Goal: Transaction & Acquisition: Register for event/course

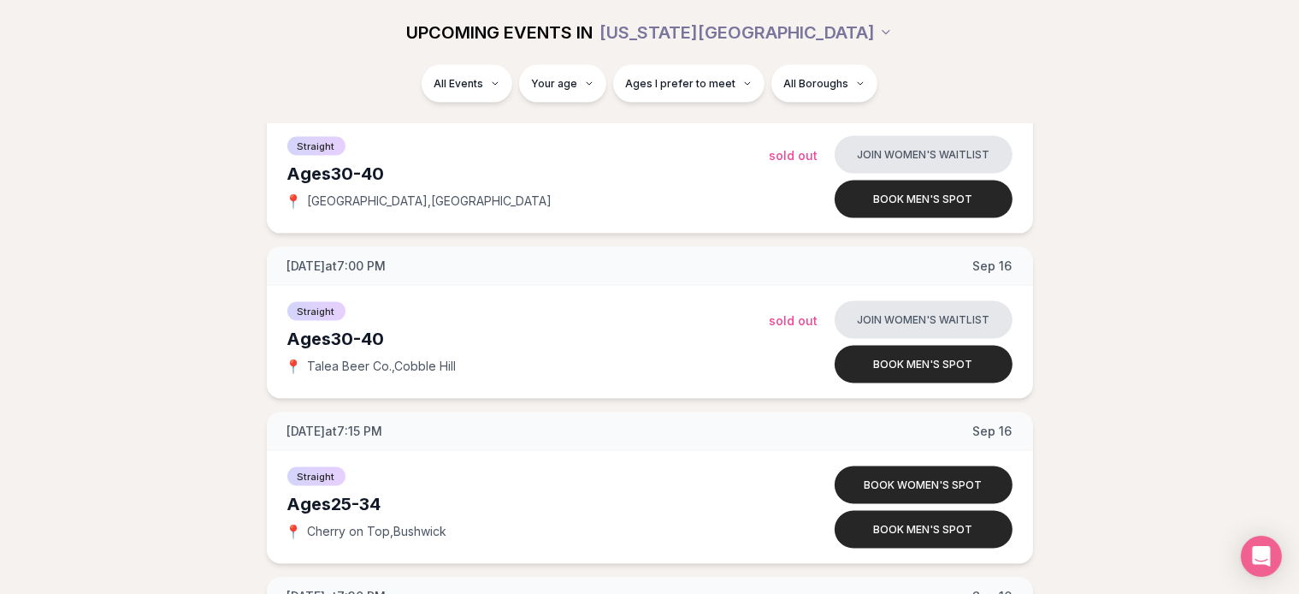
scroll to position [2528, 0]
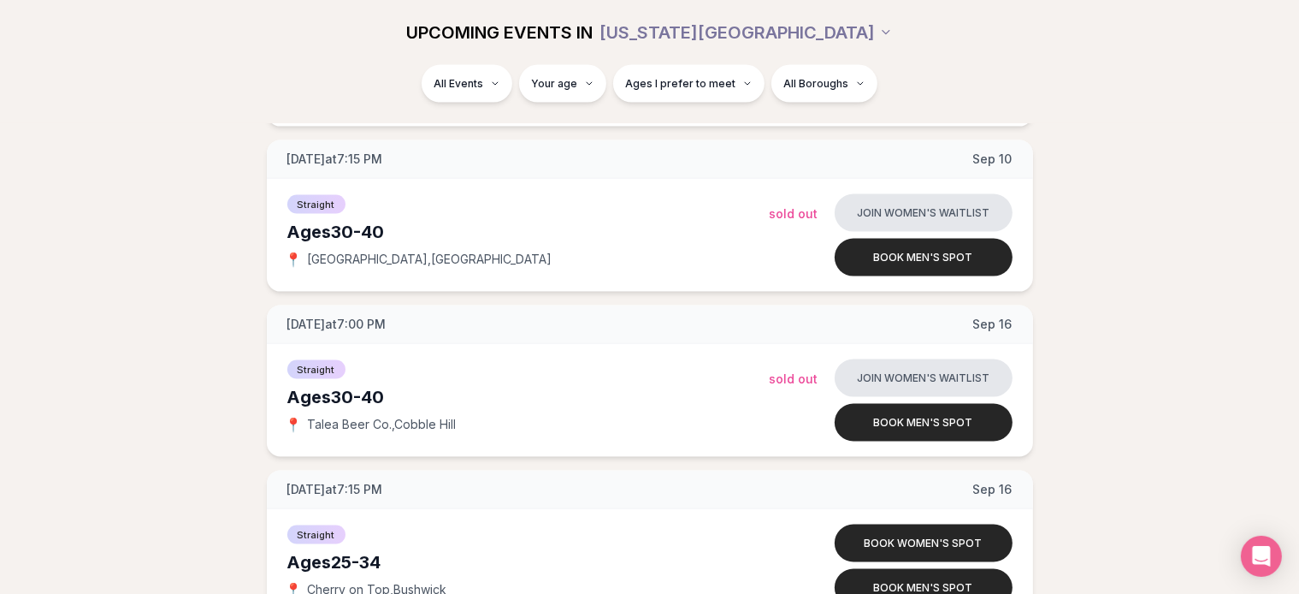
click at [901, 422] on button "Book men's spot" at bounding box center [924, 423] width 178 height 38
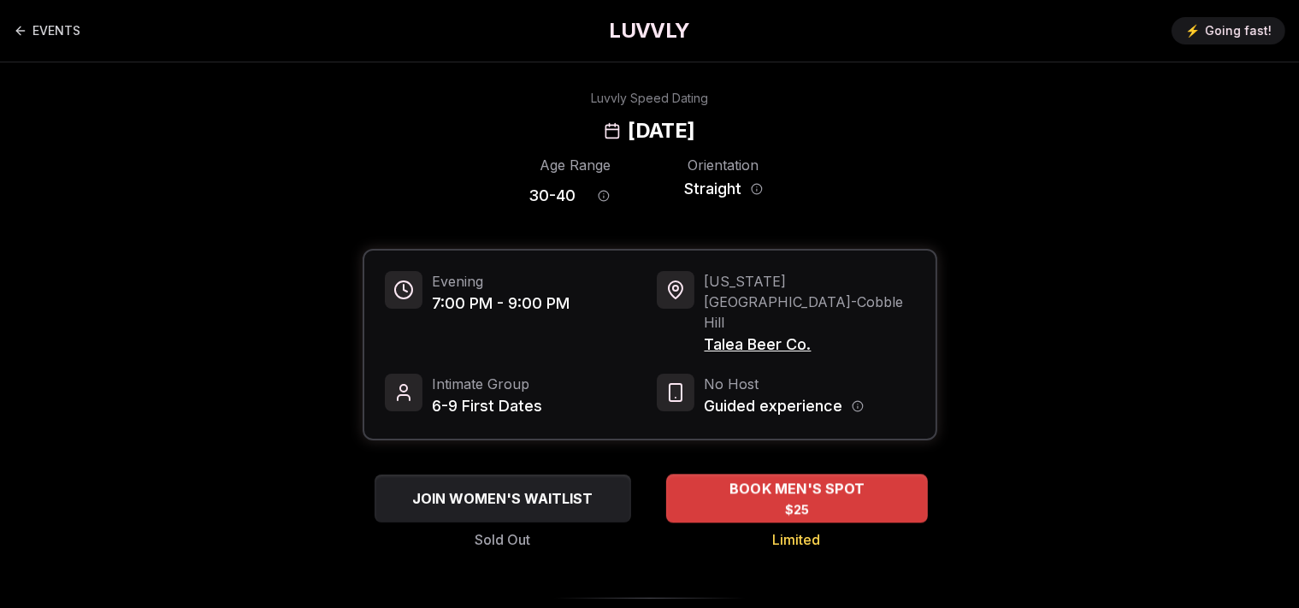
click at [824, 475] on div "BOOK MEN'S SPOT $25" at bounding box center [797, 498] width 262 height 47
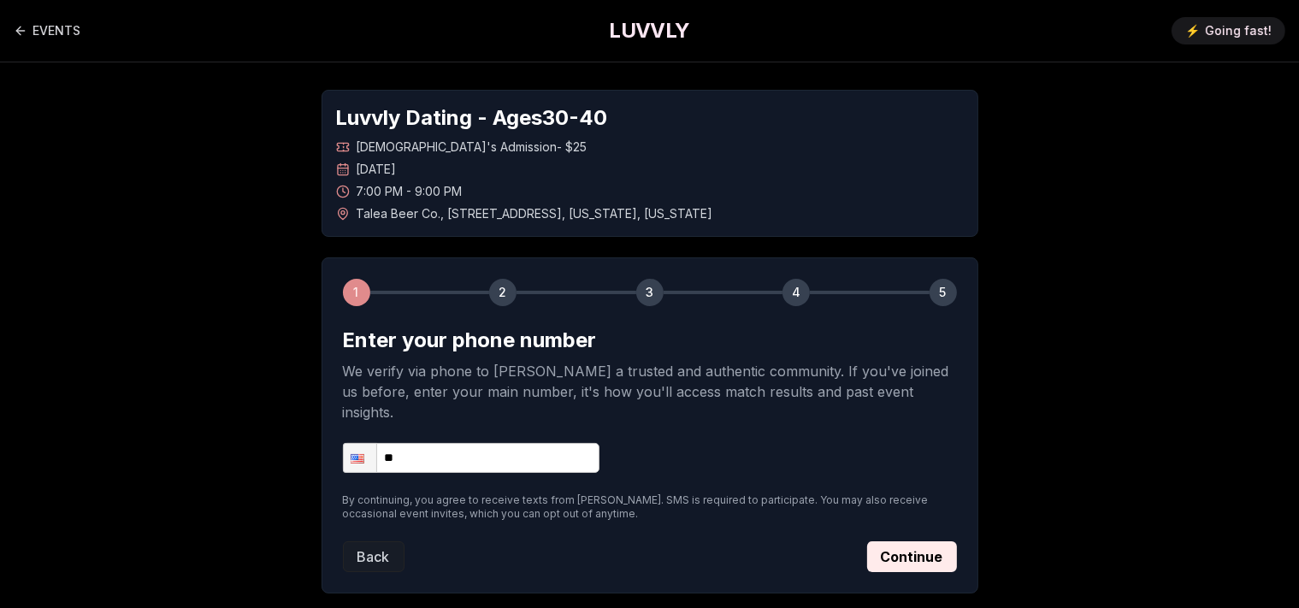
click at [518, 443] on input "**" at bounding box center [471, 458] width 257 height 30
type input "**********"
click at [925, 541] on button "Continue" at bounding box center [912, 556] width 90 height 31
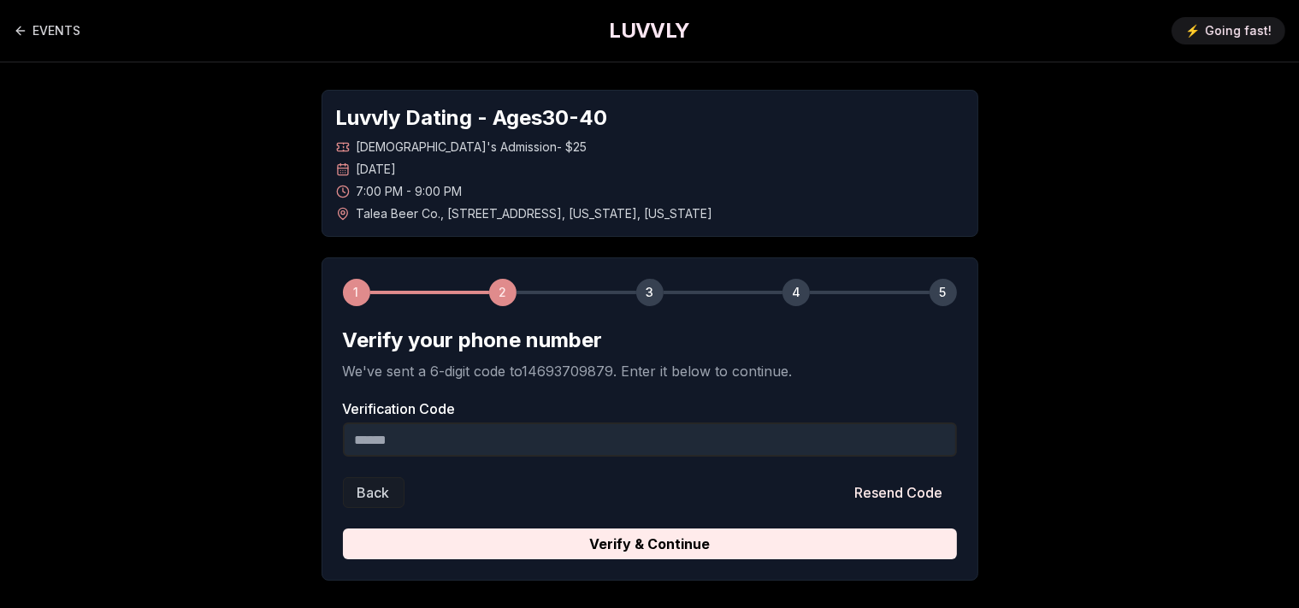
click at [532, 441] on input "Verification Code" at bounding box center [650, 439] width 614 height 34
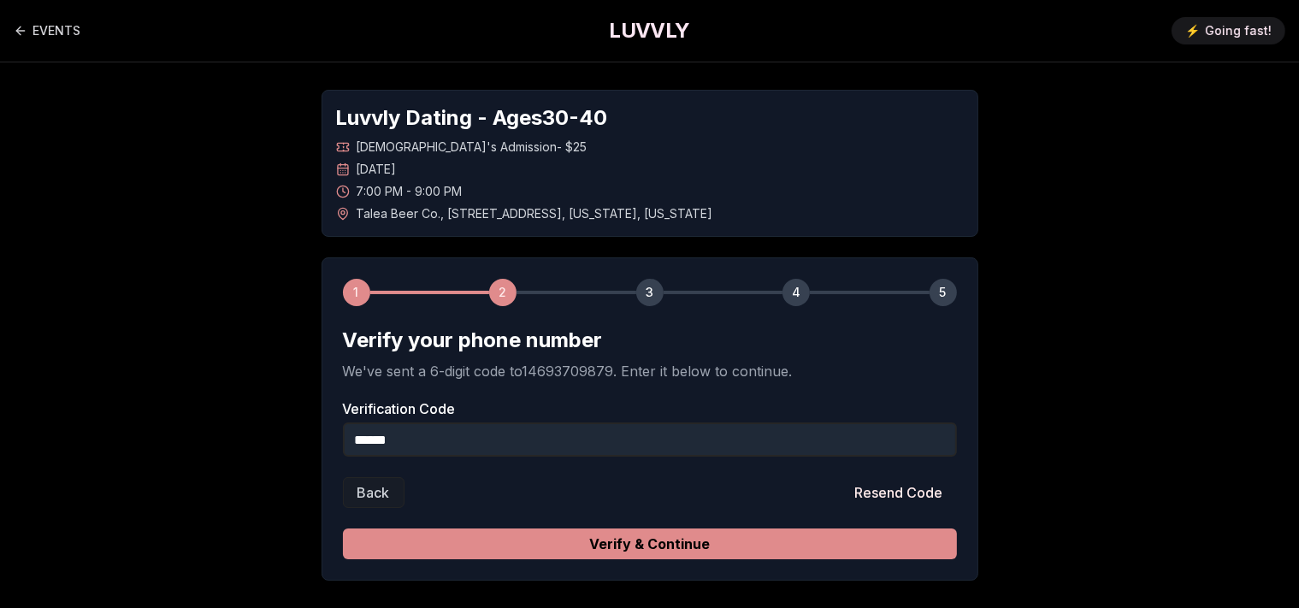
type input "******"
click at [681, 546] on button "Verify & Continue" at bounding box center [650, 544] width 614 height 31
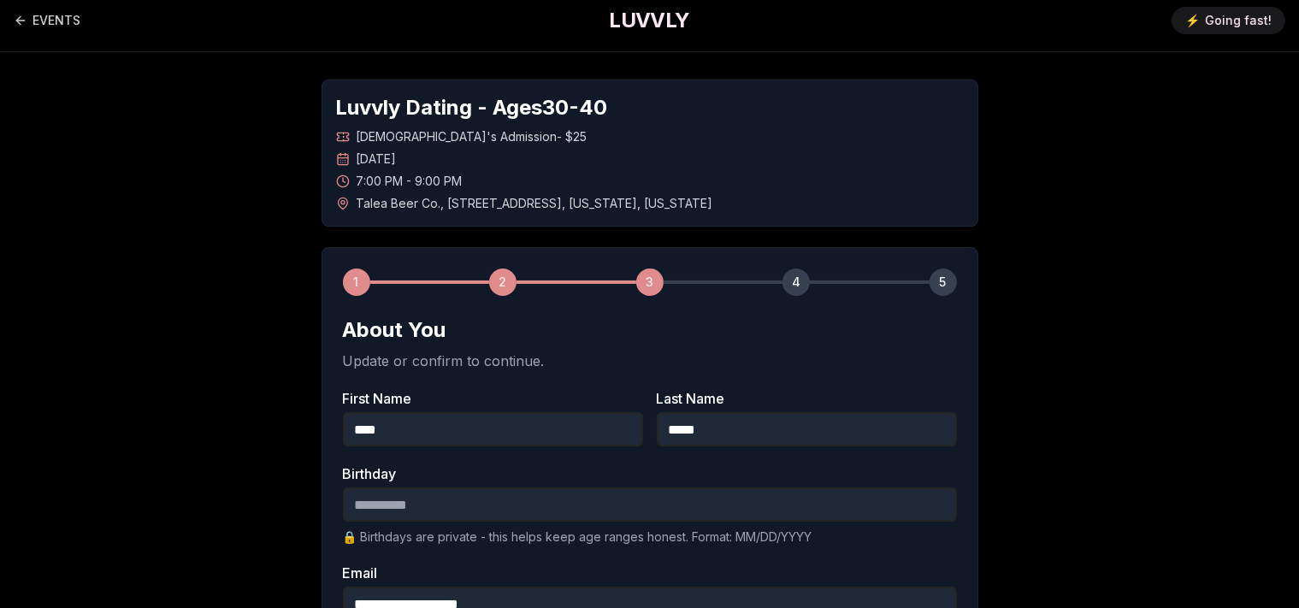
scroll to position [180, 0]
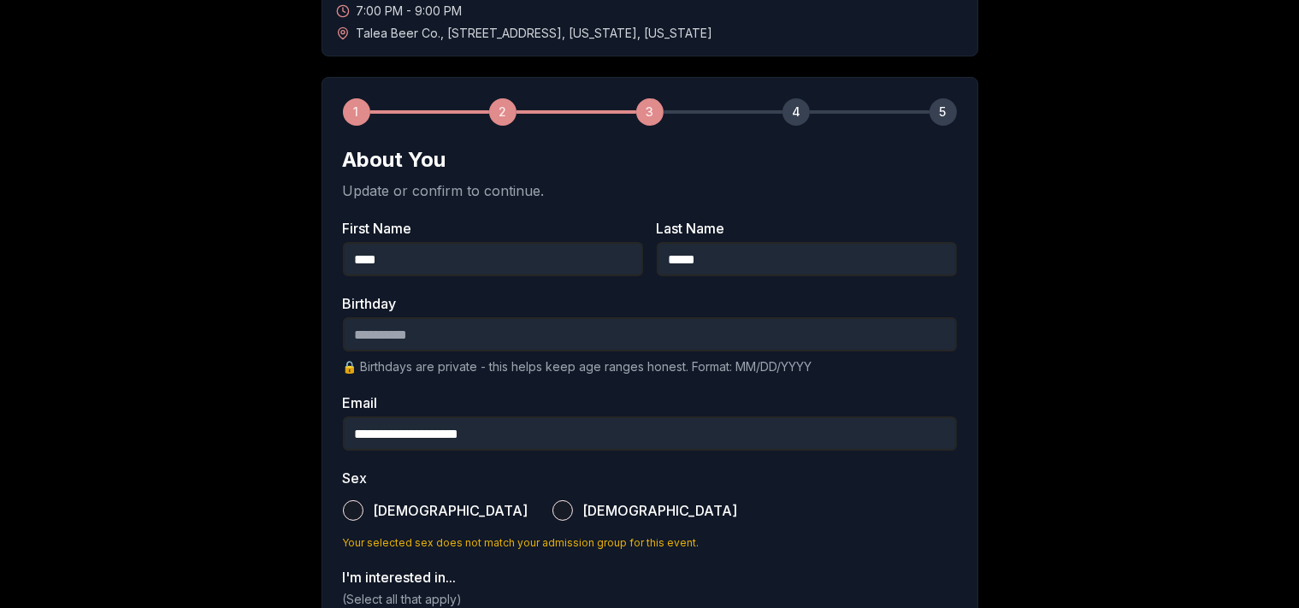
click at [562, 323] on input "Birthday" at bounding box center [650, 334] width 614 height 34
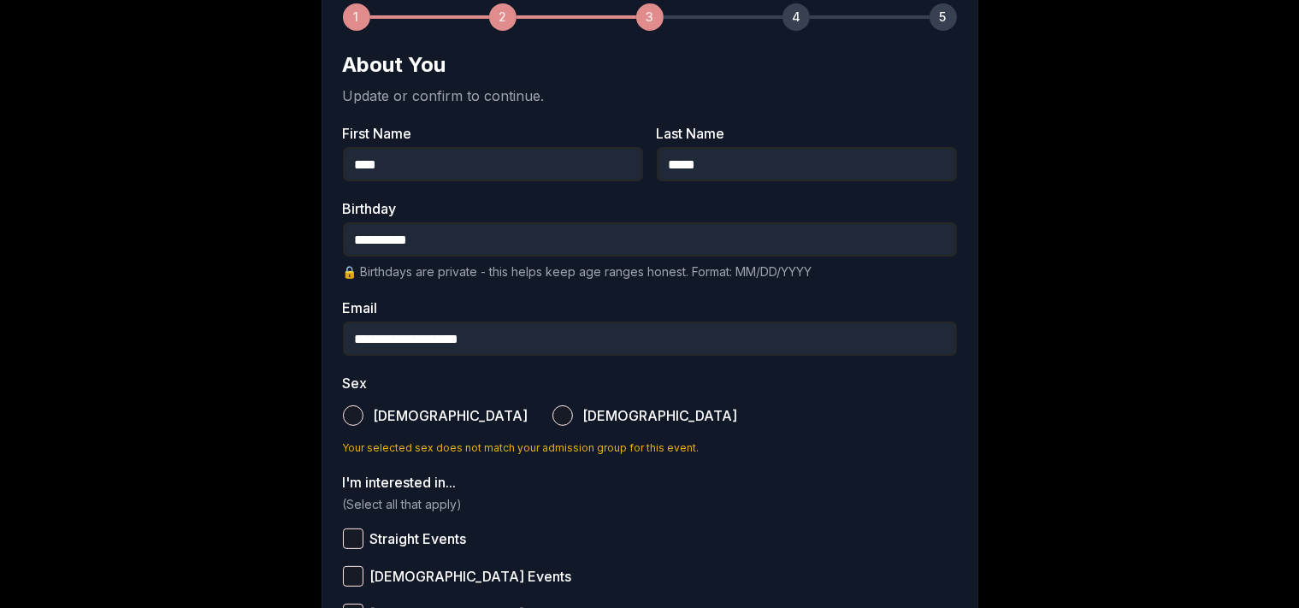
scroll to position [361, 0]
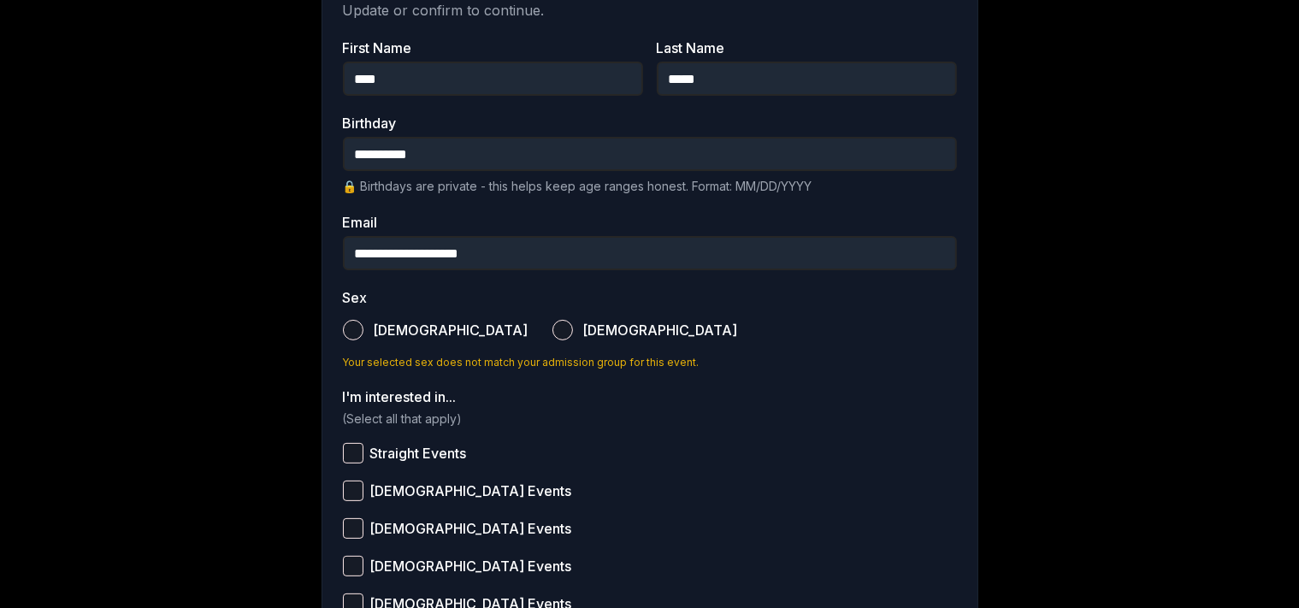
type input "**********"
click at [356, 330] on button "[DEMOGRAPHIC_DATA]" at bounding box center [353, 330] width 21 height 21
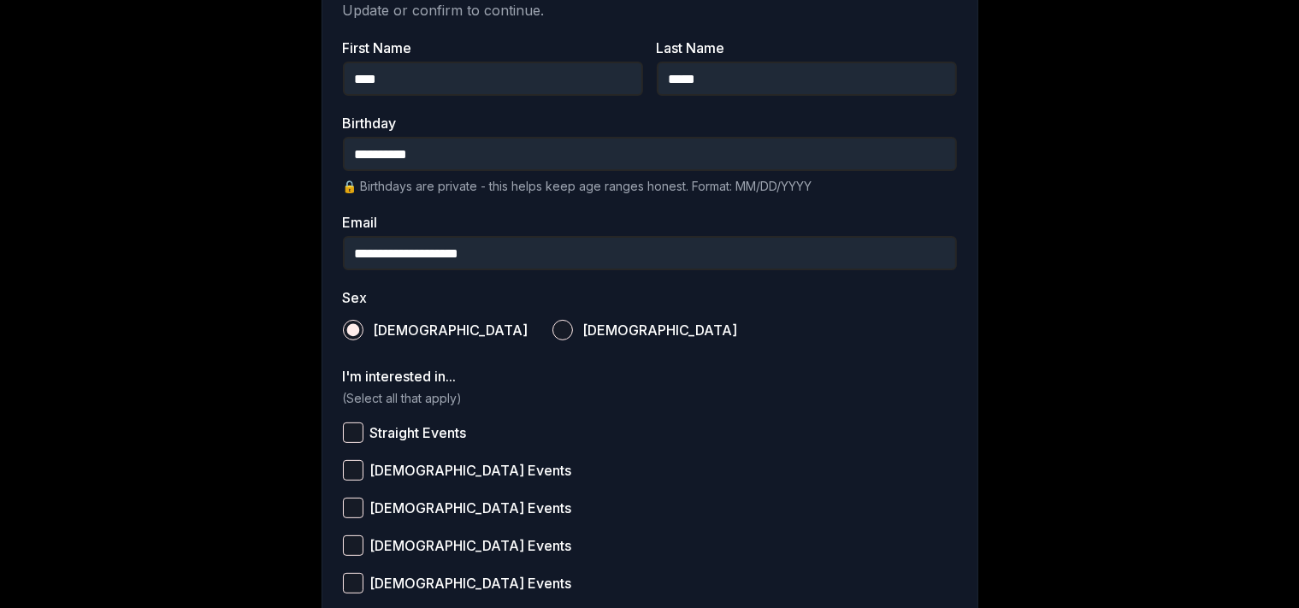
scroll to position [541, 0]
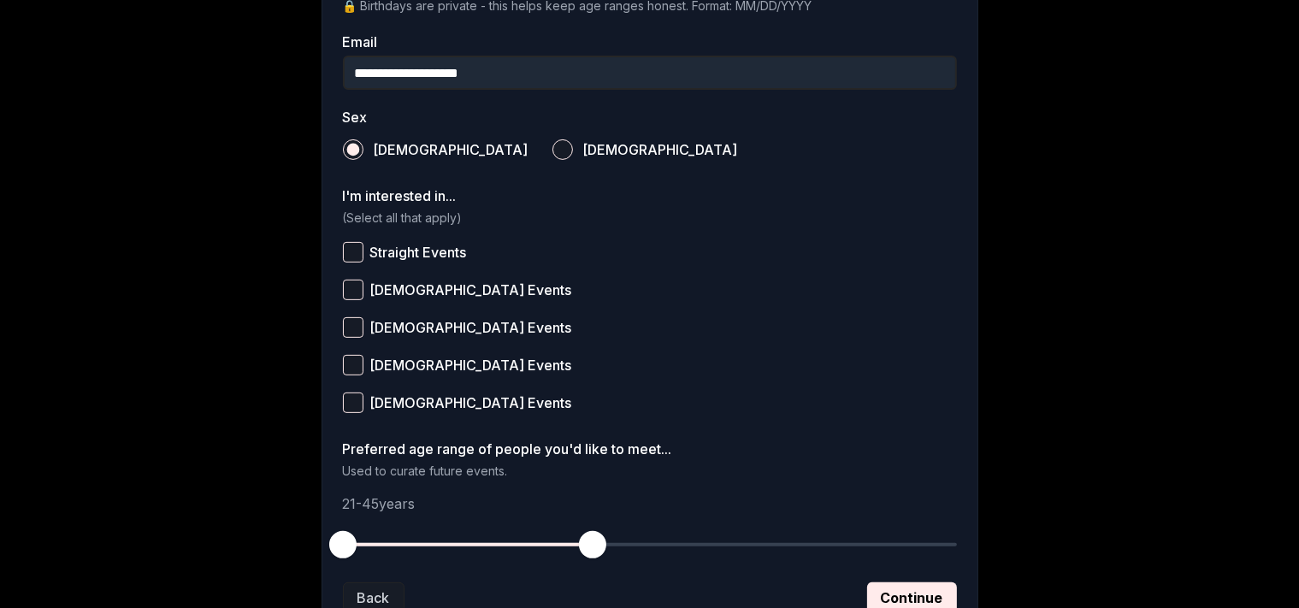
click at [357, 251] on button "Straight Events" at bounding box center [353, 252] width 21 height 21
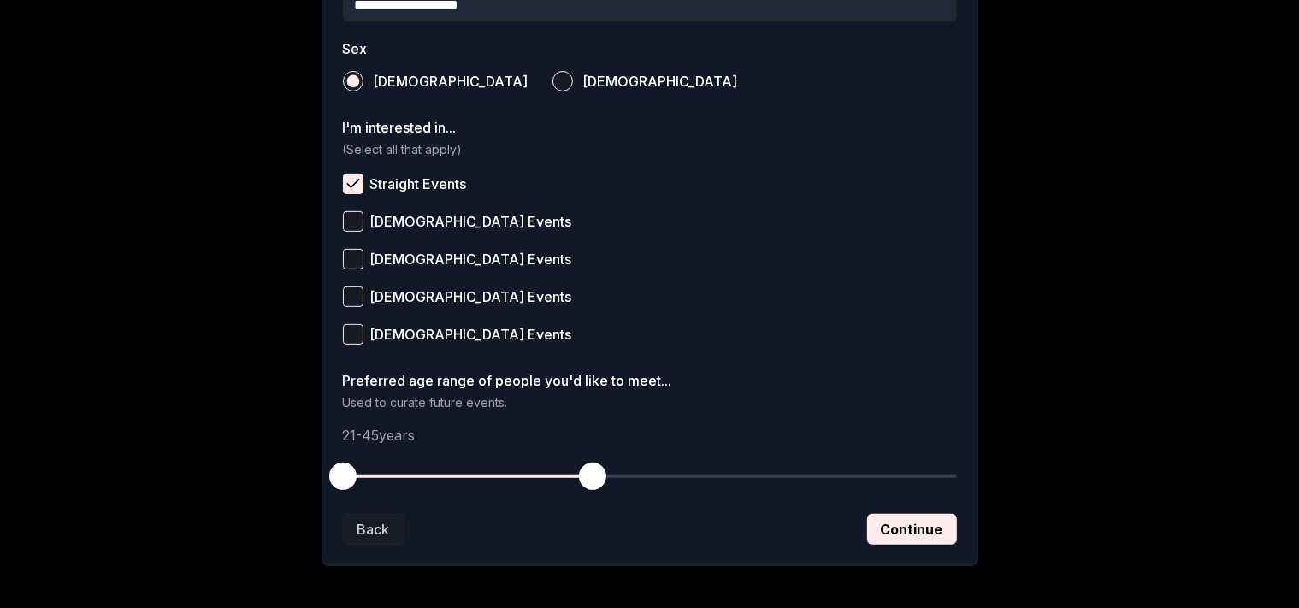
scroll to position [680, 0]
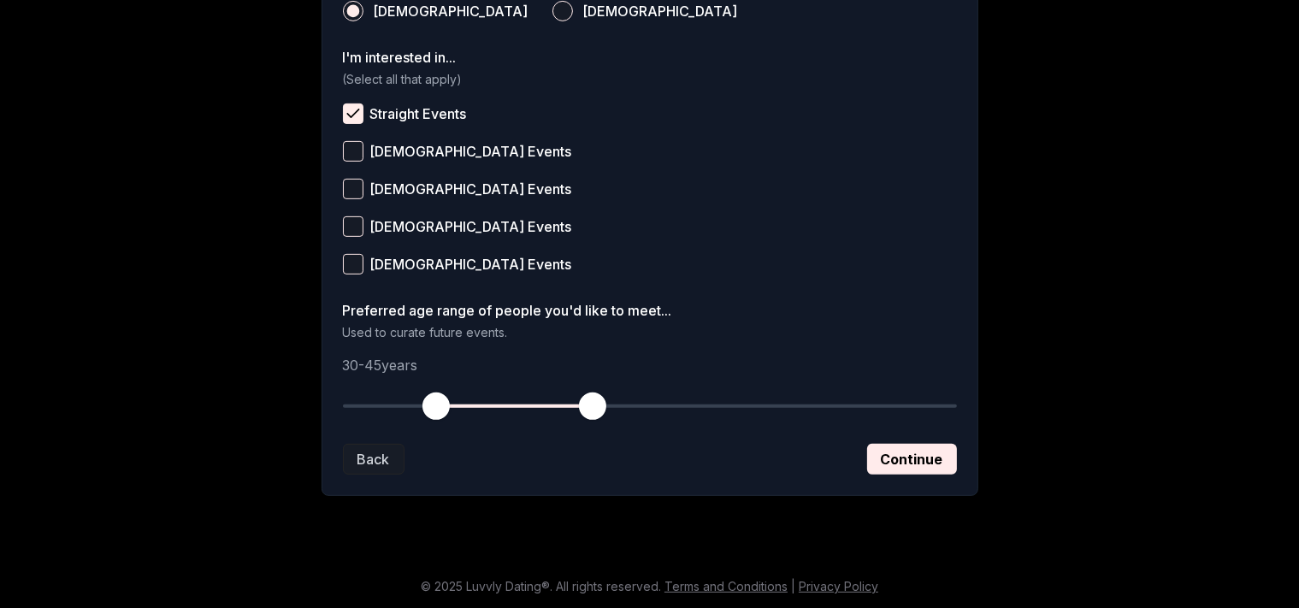
drag, startPoint x: 337, startPoint y: 400, endPoint x: 440, endPoint y: 416, distance: 103.8
click at [440, 416] on span "button" at bounding box center [435, 406] width 27 height 27
drag, startPoint x: 591, startPoint y: 411, endPoint x: 564, endPoint y: 410, distance: 26.5
click at [564, 410] on span "button" at bounding box center [560, 406] width 27 height 27
click at [891, 460] on button "Continue" at bounding box center [912, 459] width 90 height 31
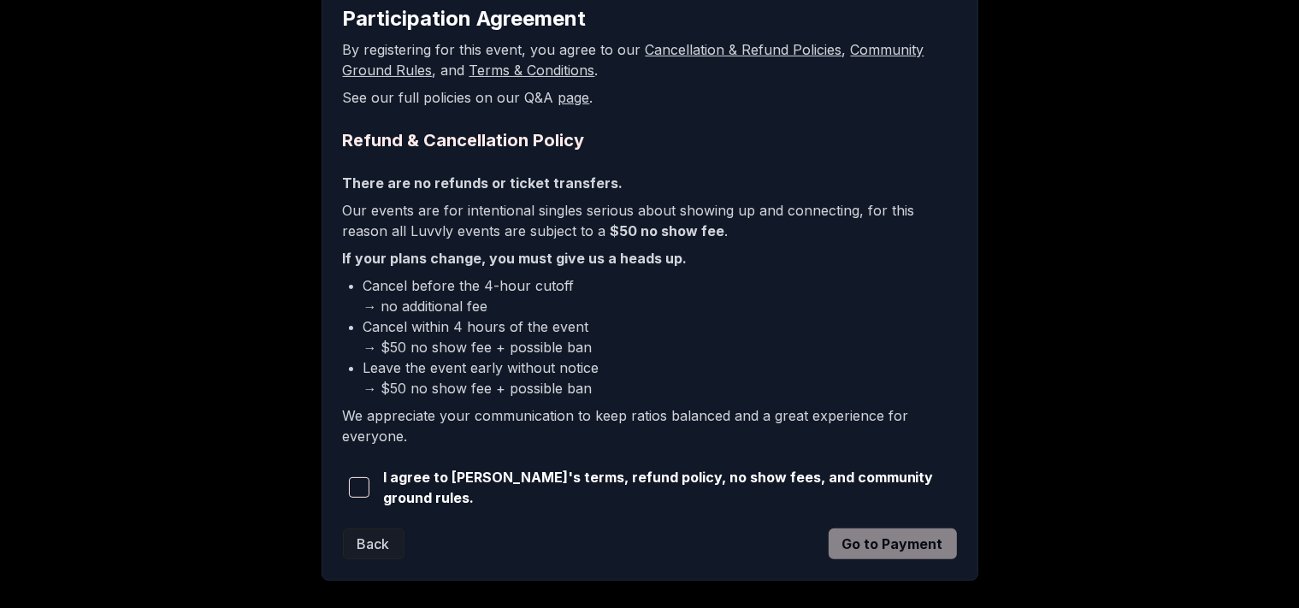
scroll to position [404, 0]
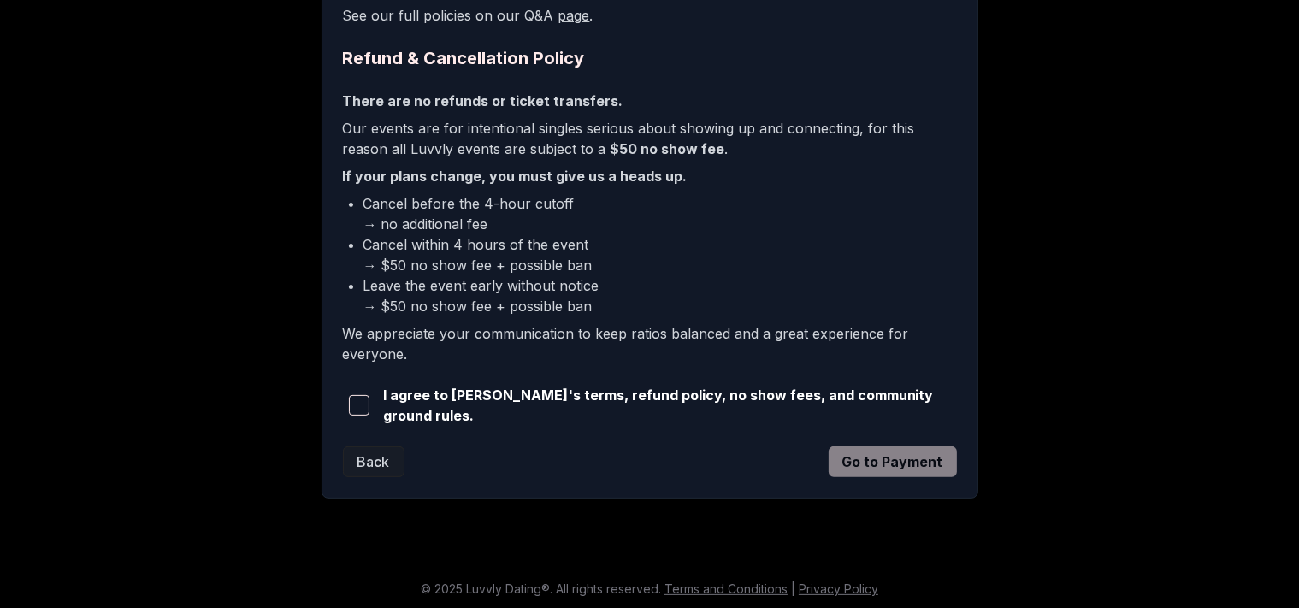
click at [359, 395] on span "button" at bounding box center [359, 405] width 21 height 21
click at [916, 456] on button "Go to Payment" at bounding box center [893, 461] width 128 height 31
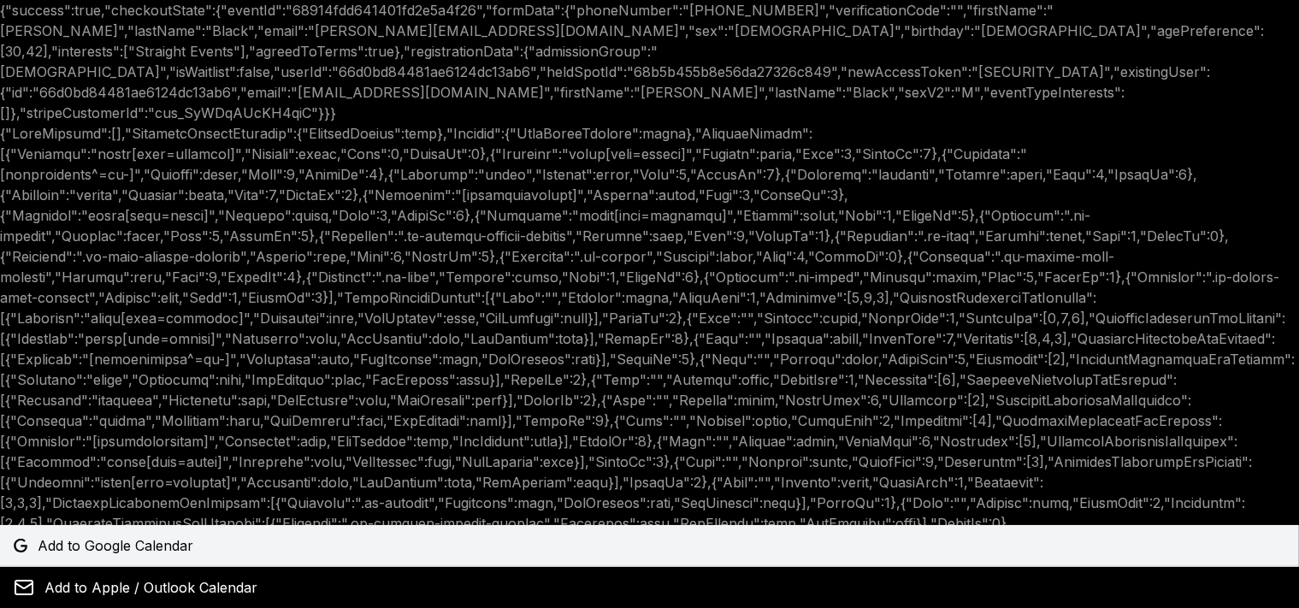
click at [77, 546] on span "Add to Google Calendar" at bounding box center [116, 545] width 156 height 21
